Goal: Navigation & Orientation: Find specific page/section

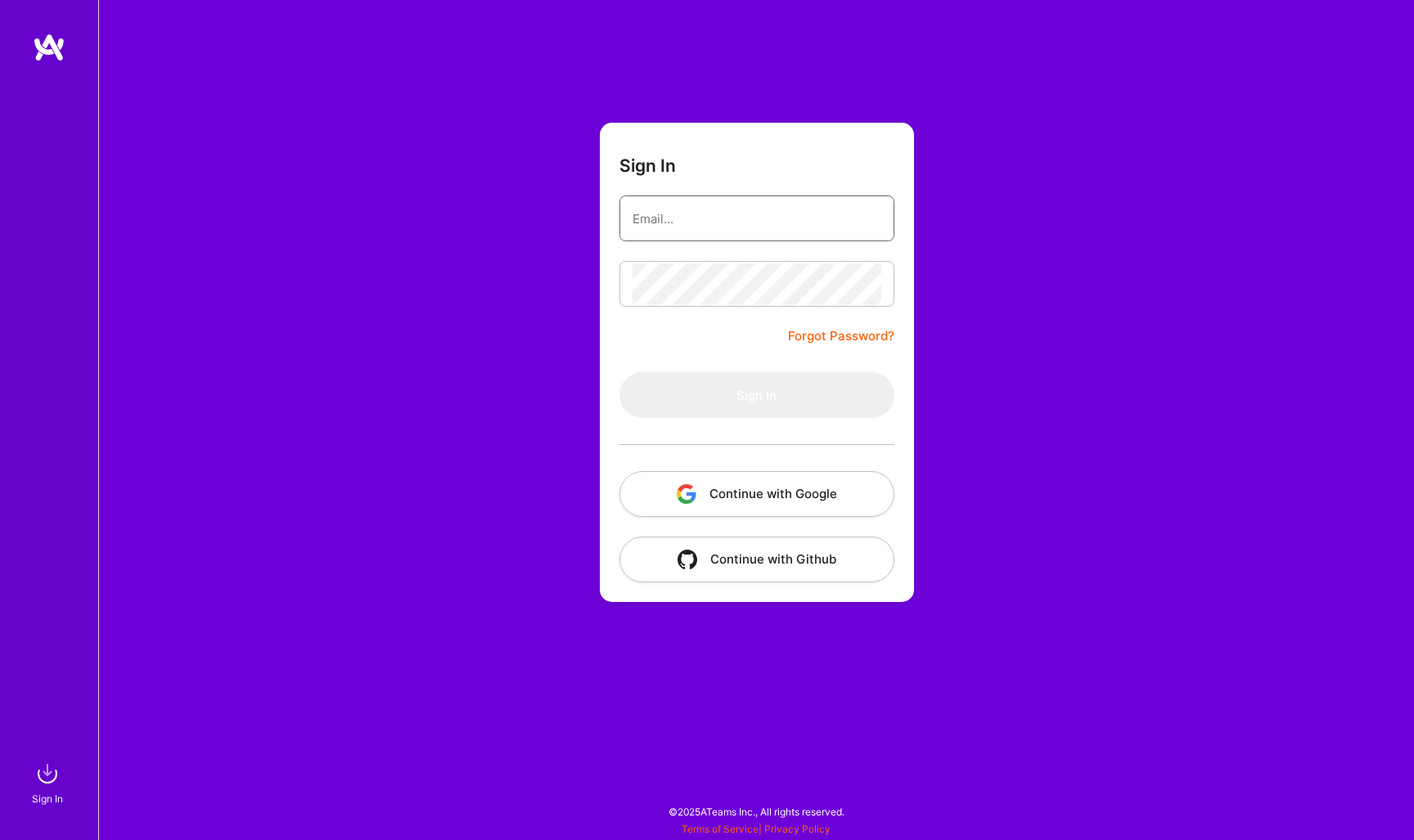
type input "[PERSON_NAME][EMAIL_ADDRESS][DOMAIN_NAME]"
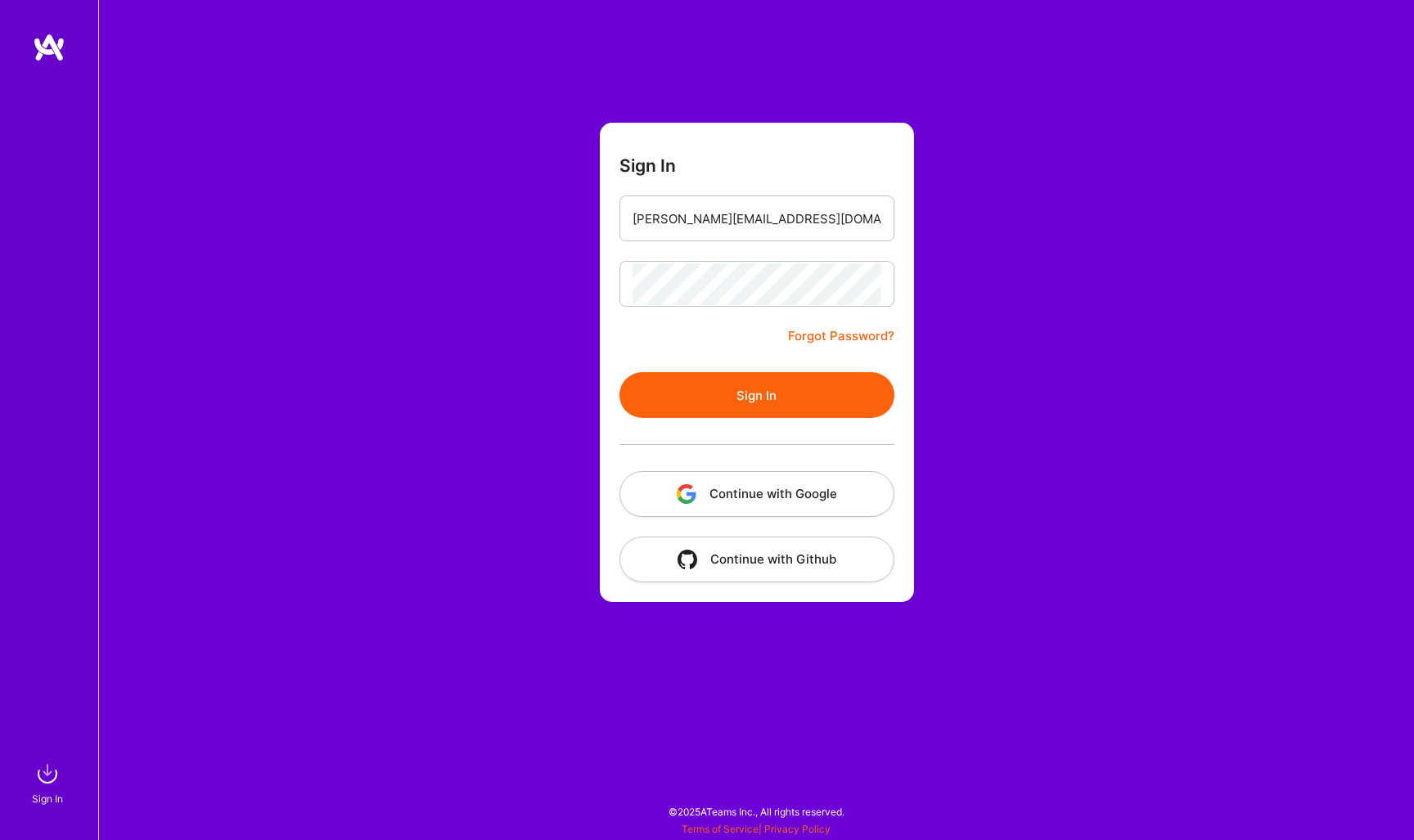
click at [784, 403] on button "Sign In" at bounding box center [757, 395] width 275 height 46
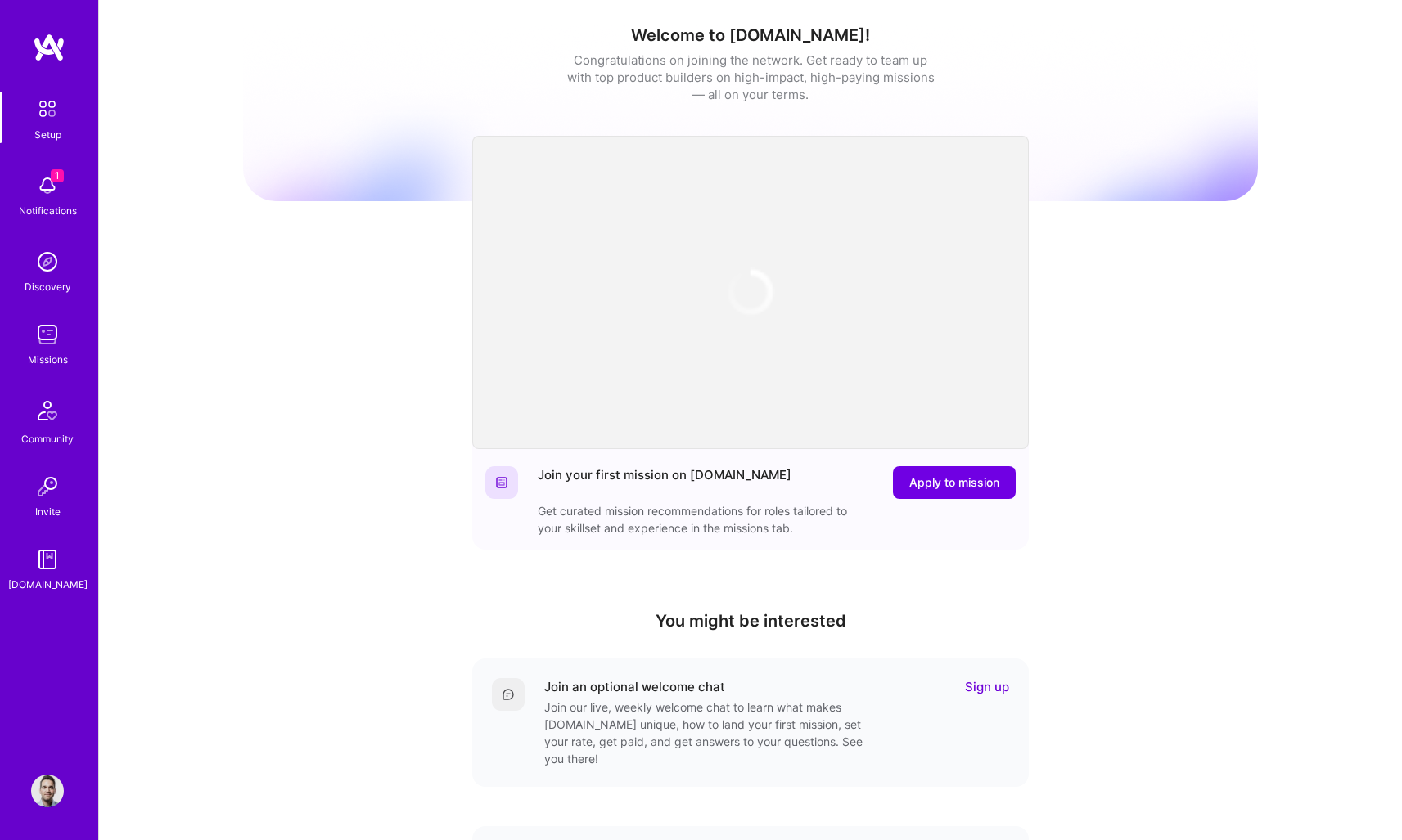
click at [52, 342] on img at bounding box center [47, 334] width 33 height 33
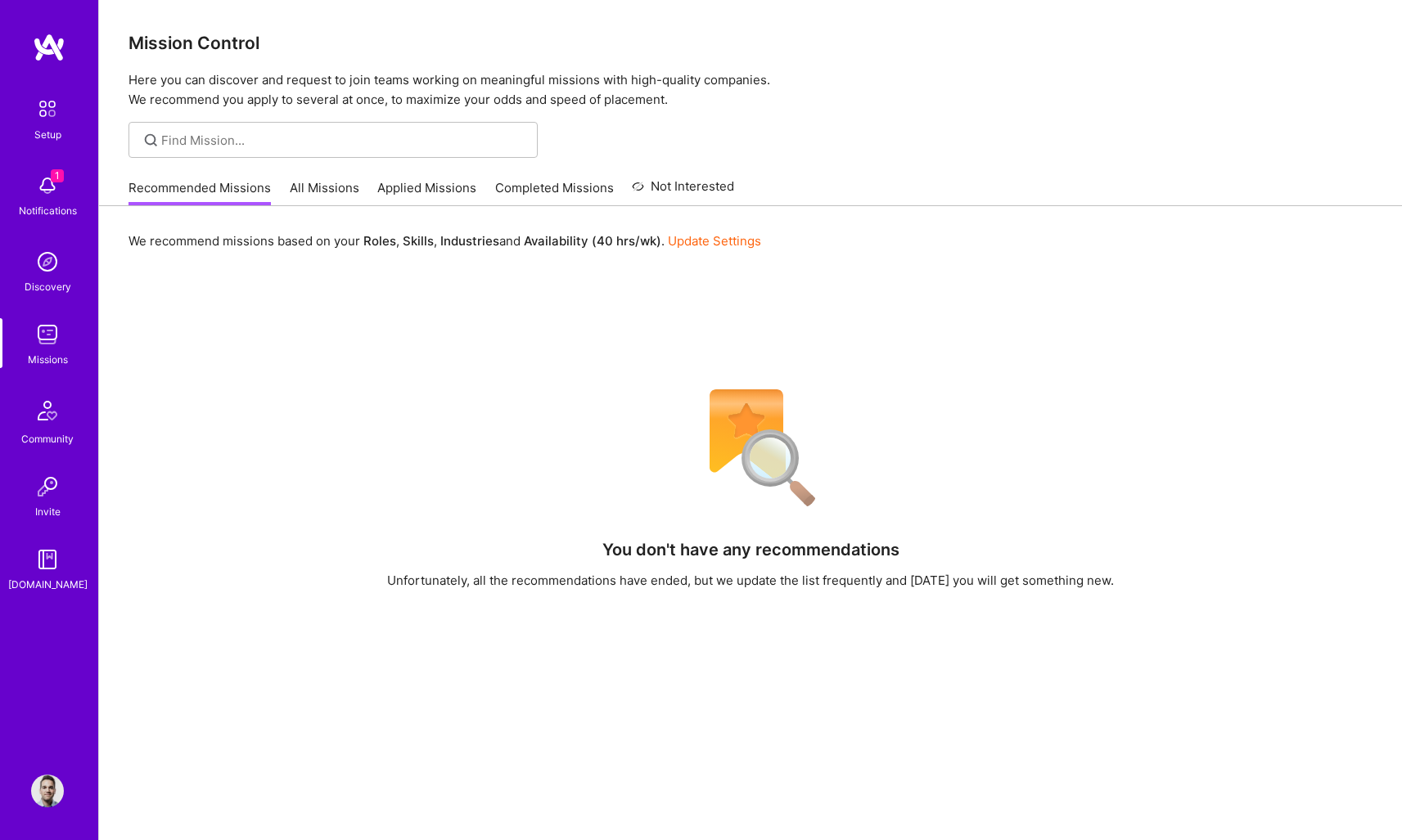
click at [334, 185] on link "All Missions" at bounding box center [324, 193] width 69 height 27
